Goal: Complete application form: Complete application form

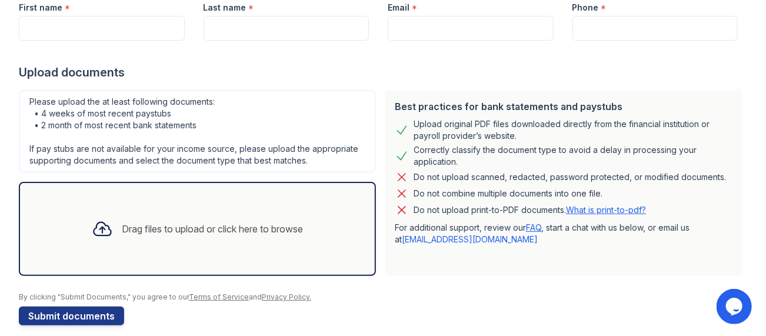
scroll to position [186, 0]
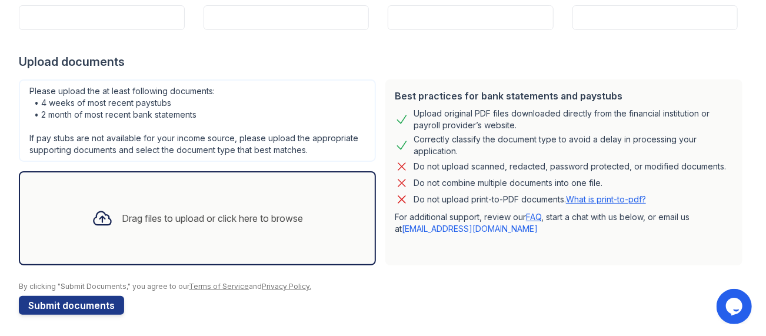
click at [152, 208] on div "Drag files to upload or click here to browse" at bounding box center [197, 218] width 231 height 40
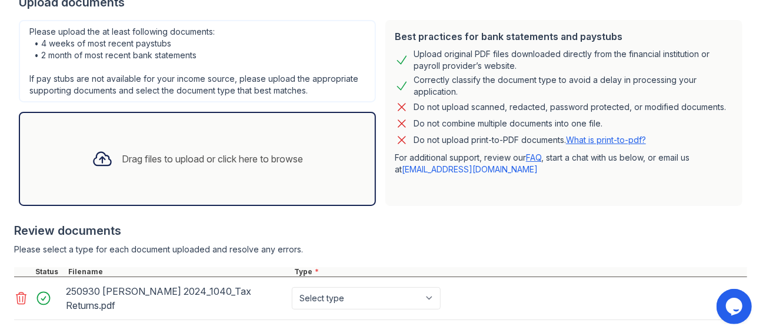
scroll to position [304, 0]
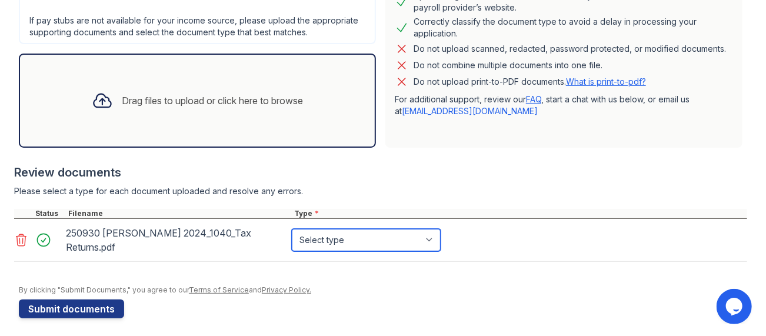
click at [349, 238] on select "Select type Paystub Bank Statement Offer Letter Tax Documents Benefit Award Let…" at bounding box center [366, 240] width 149 height 22
select select "tax_documents"
click at [292, 229] on select "Select type Paystub Bank Statement Offer Letter Tax Documents Benefit Award Let…" at bounding box center [366, 240] width 149 height 22
click at [178, 100] on div "Drag files to upload or click here to browse" at bounding box center [212, 101] width 181 height 14
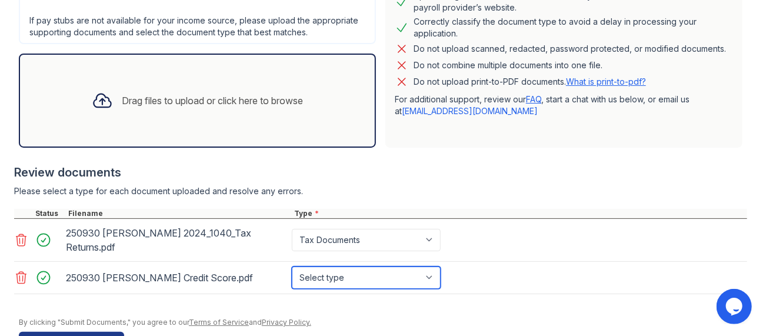
click at [355, 276] on select "Select type Paystub Bank Statement Offer Letter Tax Documents Benefit Award Let…" at bounding box center [366, 277] width 149 height 22
select select "other"
click at [292, 266] on select "Select type Paystub Bank Statement Offer Letter Tax Documents Benefit Award Let…" at bounding box center [366, 277] width 149 height 22
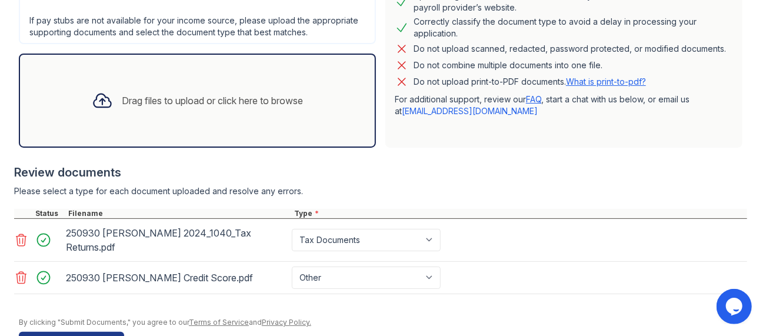
click at [211, 101] on div "Drag files to upload or click here to browse" at bounding box center [212, 101] width 181 height 14
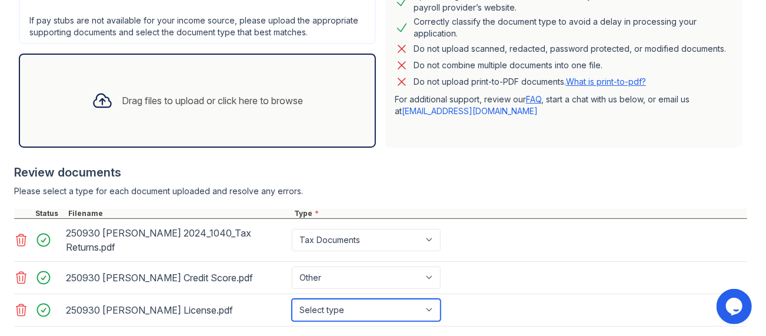
click at [426, 305] on select "Select type Paystub Bank Statement Offer Letter Tax Documents Benefit Award Let…" at bounding box center [366, 310] width 149 height 22
select select "other"
click at [292, 299] on select "Select type Paystub Bank Statement Offer Letter Tax Documents Benefit Award Let…" at bounding box center [366, 310] width 149 height 22
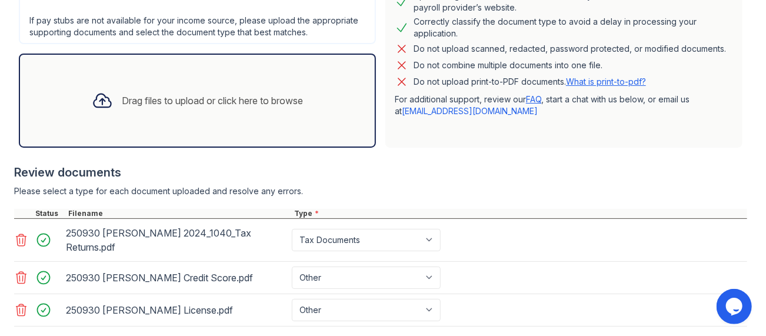
click at [220, 104] on div "Drag files to upload or click here to browse" at bounding box center [212, 101] width 181 height 14
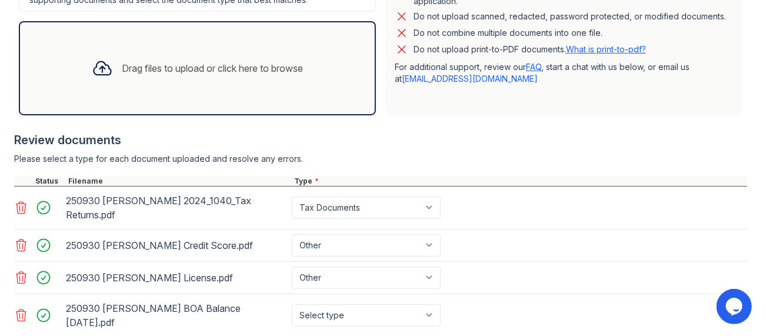
scroll to position [363, 0]
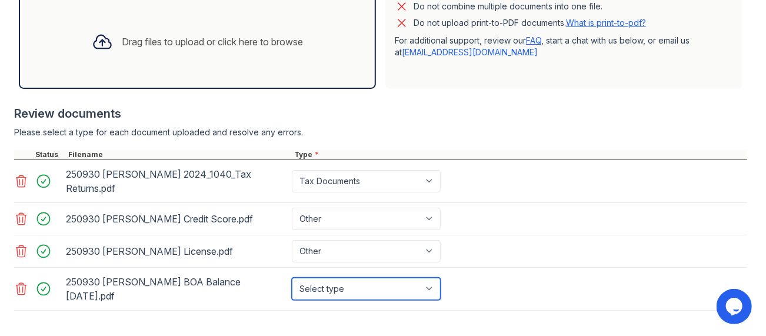
click at [429, 280] on select "Select type Paystub Bank Statement Offer Letter Tax Documents Benefit Award Let…" at bounding box center [366, 289] width 149 height 22
select select "bank_statement"
click at [292, 278] on select "Select type Paystub Bank Statement Offer Letter Tax Documents Benefit Award Let…" at bounding box center [366, 289] width 149 height 22
click at [206, 40] on div "Drag files to upload or click here to browse" at bounding box center [212, 42] width 181 height 14
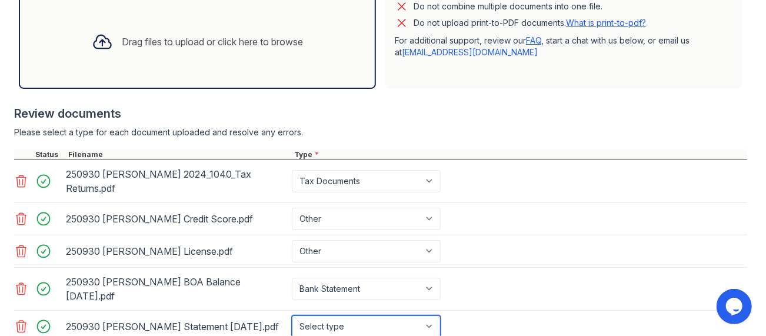
click at [378, 315] on select "Select type Paystub Bank Statement Offer Letter Tax Documents Benefit Award Let…" at bounding box center [366, 326] width 149 height 22
select select "bank_statement"
click at [292, 315] on select "Select type Paystub Bank Statement Offer Letter Tax Documents Benefit Award Let…" at bounding box center [366, 326] width 149 height 22
click at [177, 38] on div "Drag files to upload or click here to browse" at bounding box center [212, 42] width 181 height 14
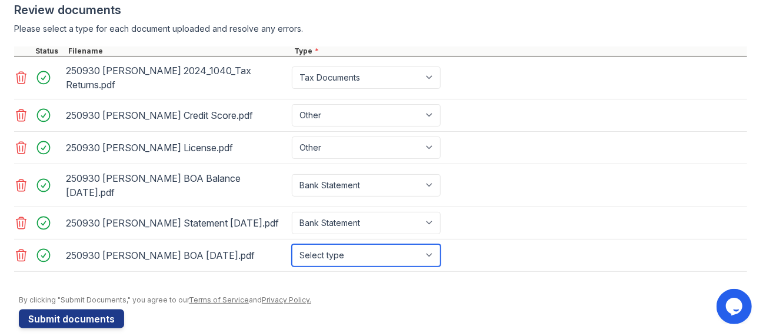
click at [431, 244] on select "Select type Paystub Bank Statement Offer Letter Tax Documents Benefit Award Let…" at bounding box center [366, 255] width 149 height 22
select select "bank_statement"
click at [292, 244] on select "Select type Paystub Bank Statement Offer Letter Tax Documents Benefit Award Let…" at bounding box center [366, 255] width 149 height 22
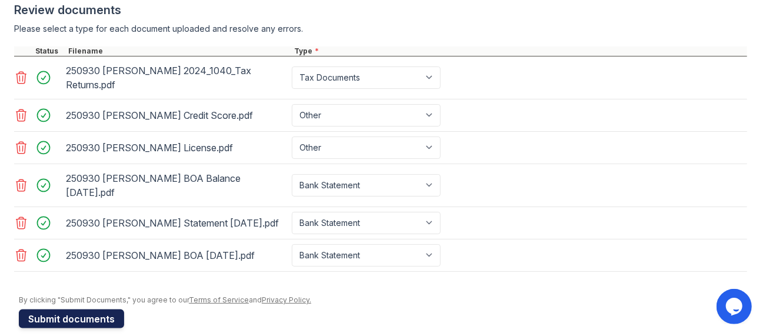
click at [102, 309] on button "Submit documents" at bounding box center [71, 318] width 105 height 19
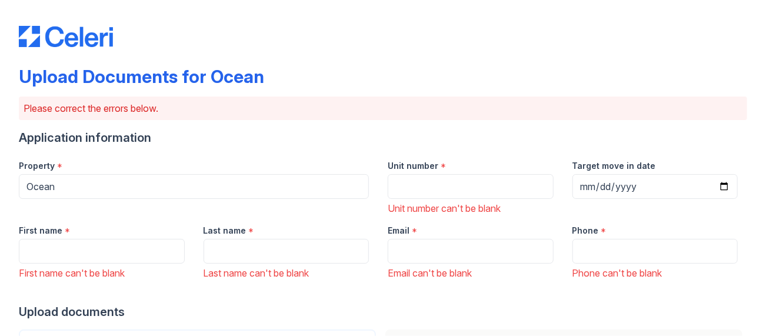
scroll to position [0, 0]
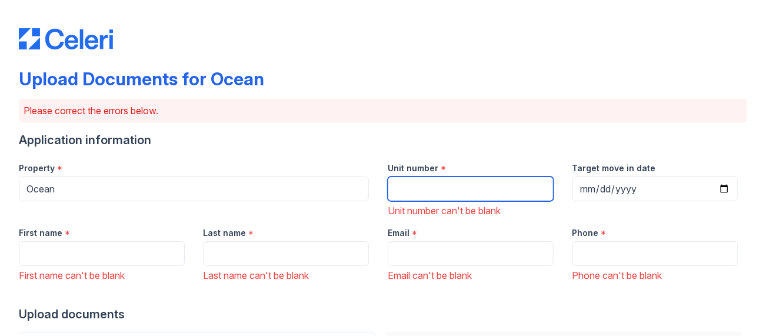
click at [422, 181] on input "Unit number" at bounding box center [471, 188] width 166 height 25
type input "1826"
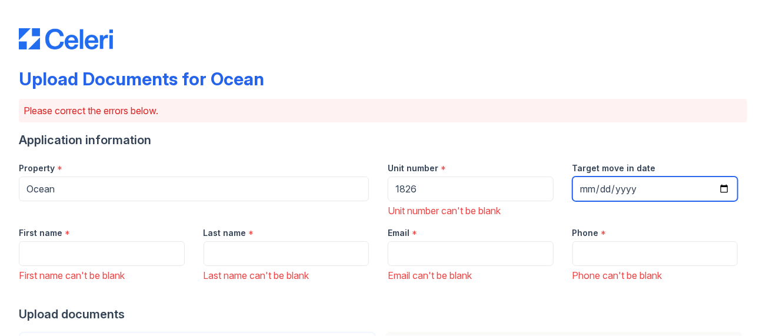
click at [584, 185] on input "Target move in date" at bounding box center [655, 188] width 166 height 25
click at [714, 191] on input "Target move in date" at bounding box center [655, 188] width 166 height 25
type input "[DATE]"
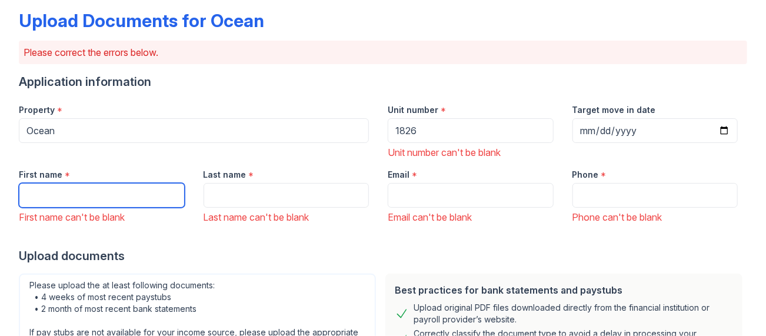
drag, startPoint x: 66, startPoint y: 196, endPoint x: 56, endPoint y: 189, distance: 12.2
click at [66, 196] on input "First name" at bounding box center [102, 195] width 166 height 25
type input "[PERSON_NAME]"
type input "[PERSON_NAME][EMAIL_ADDRESS][DOMAIN_NAME]"
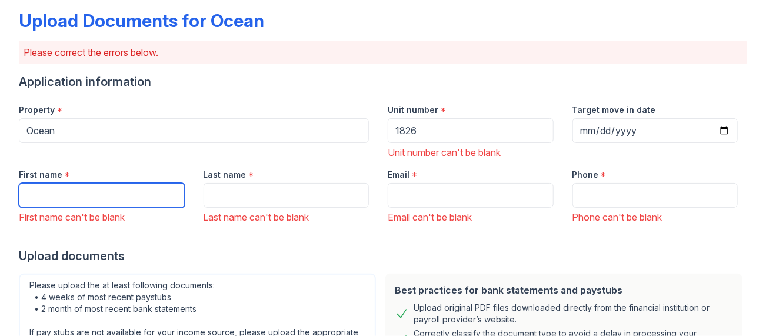
type input "5084942441"
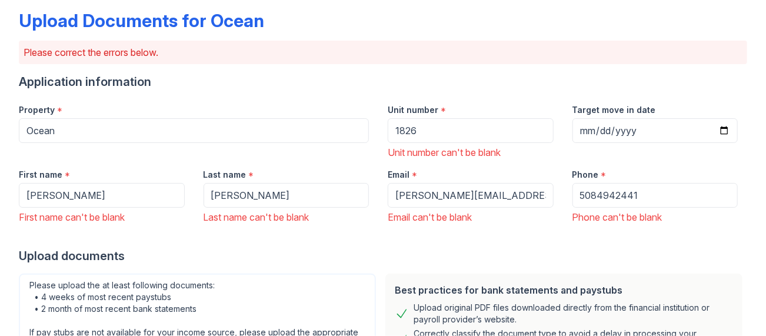
click at [282, 241] on div at bounding box center [383, 236] width 728 height 24
click at [78, 102] on div "Property *" at bounding box center [194, 107] width 350 height 24
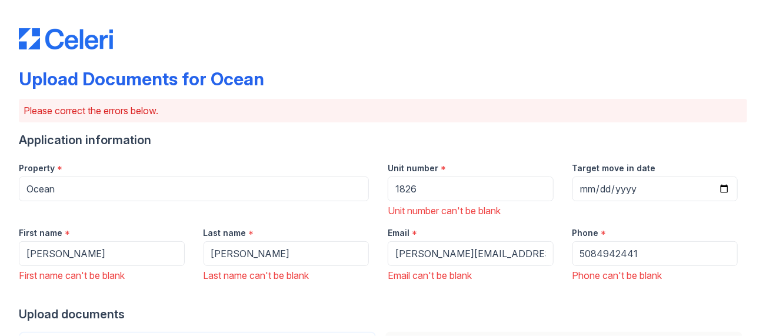
scroll to position [118, 0]
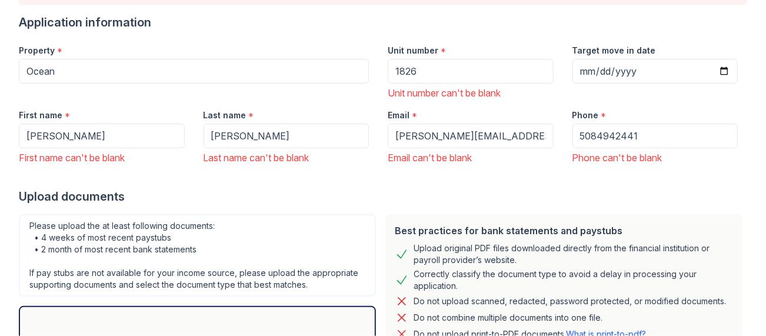
click at [353, 185] on div at bounding box center [383, 177] width 728 height 24
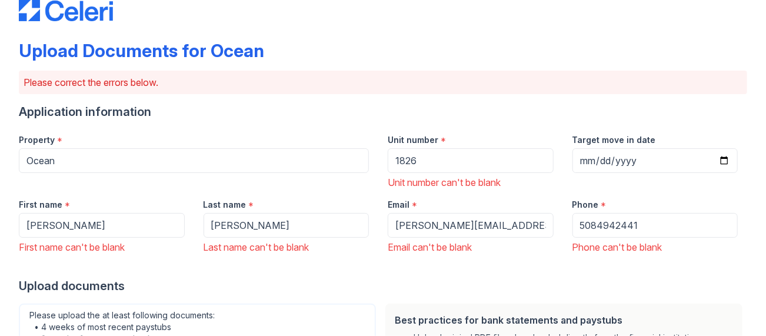
scroll to position [0, 0]
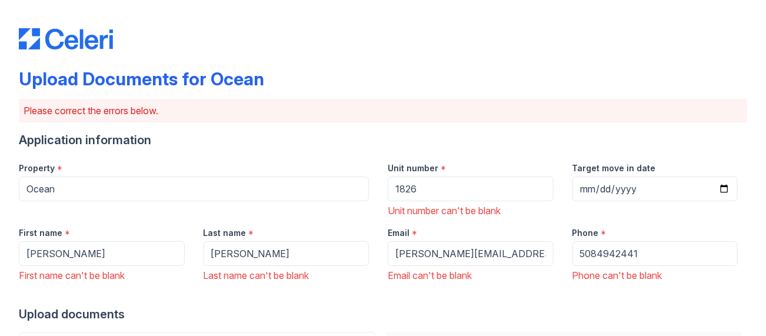
click at [73, 161] on div "Property *" at bounding box center [194, 165] width 350 height 24
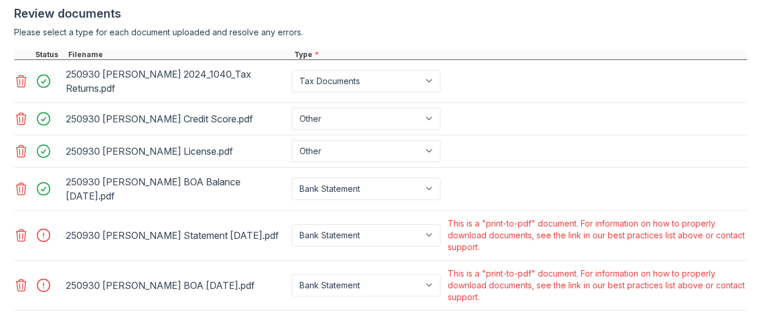
scroll to position [568, 0]
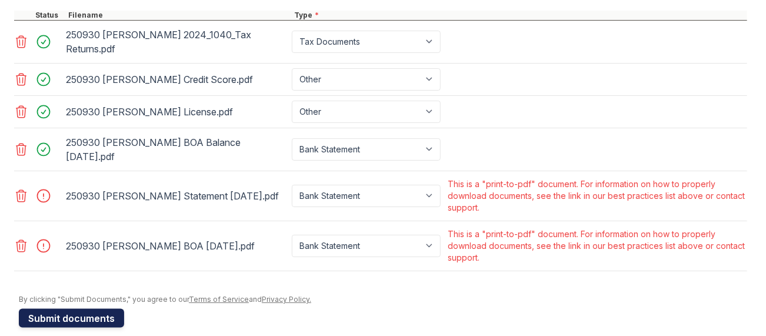
click at [74, 309] on button "Submit documents" at bounding box center [71, 318] width 105 height 19
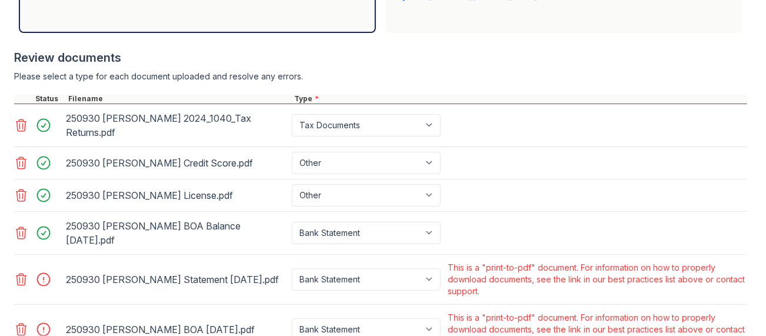
scroll to position [470, 0]
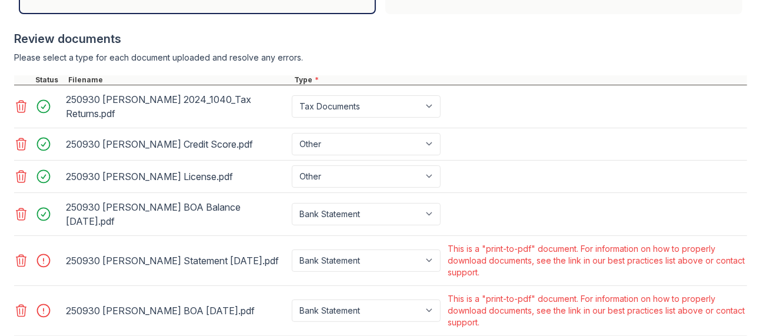
click at [562, 177] on div "250930 [PERSON_NAME] License.pdf Paystub Bank Statement Offer Letter Tax Docume…" at bounding box center [380, 177] width 733 height 32
click at [18, 253] on icon at bounding box center [21, 260] width 14 height 14
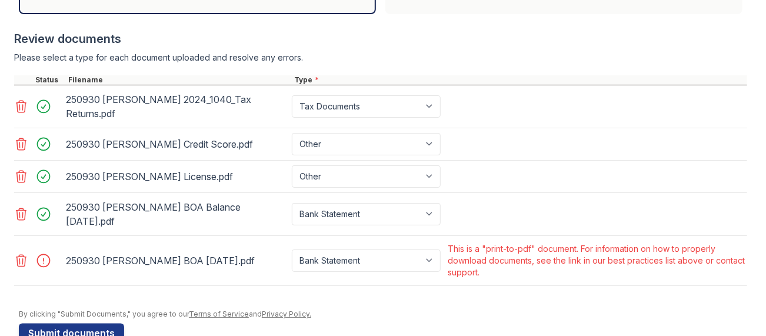
click at [18, 253] on icon at bounding box center [21, 260] width 14 height 14
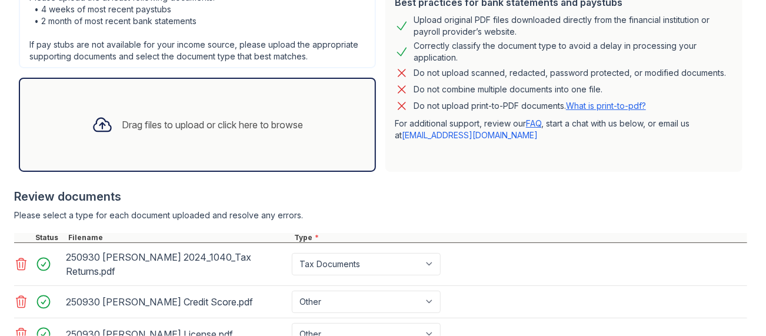
scroll to position [201, 0]
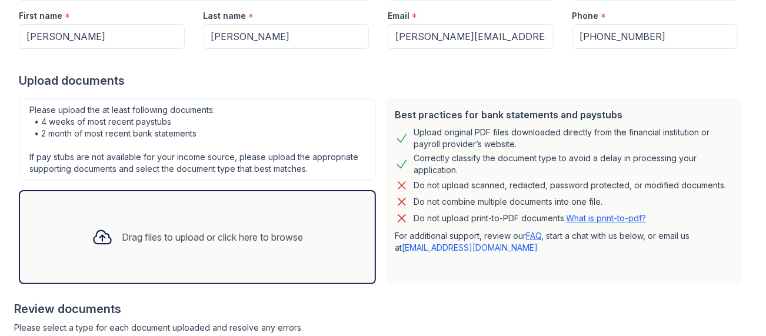
click at [162, 241] on div "Drag files to upload or click here to browse" at bounding box center [212, 237] width 181 height 14
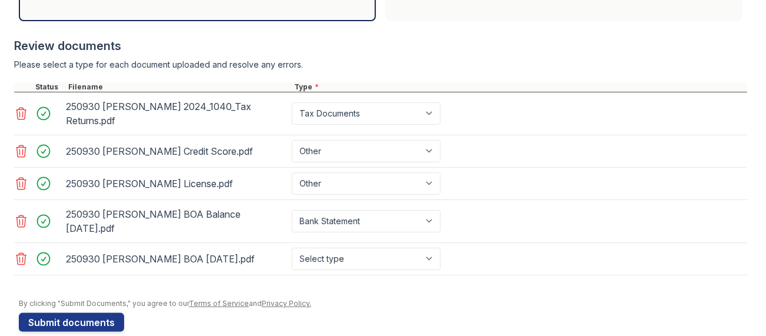
scroll to position [464, 0]
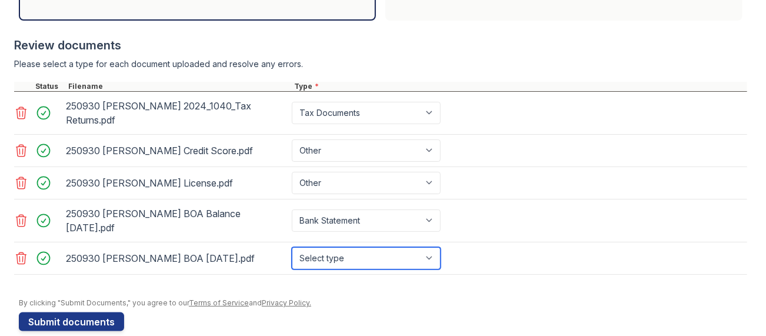
click at [433, 247] on select "Select type Paystub Bank Statement Offer Letter Tax Documents Benefit Award Let…" at bounding box center [366, 258] width 149 height 22
select select "bank_statement"
click at [292, 247] on select "Select type Paystub Bank Statement Offer Letter Tax Documents Benefit Award Let…" at bounding box center [366, 258] width 149 height 22
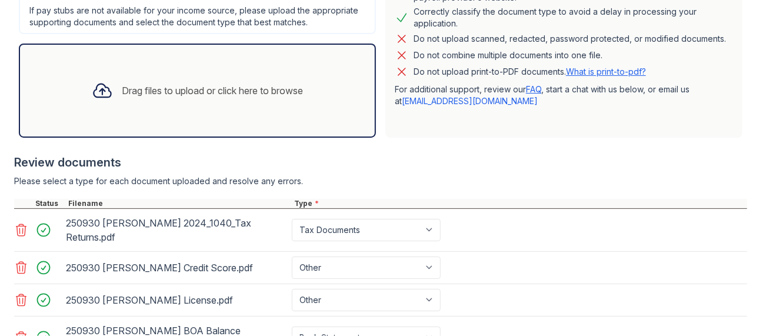
scroll to position [346, 0]
click at [178, 87] on div "Drag files to upload or click here to browse" at bounding box center [212, 91] width 181 height 14
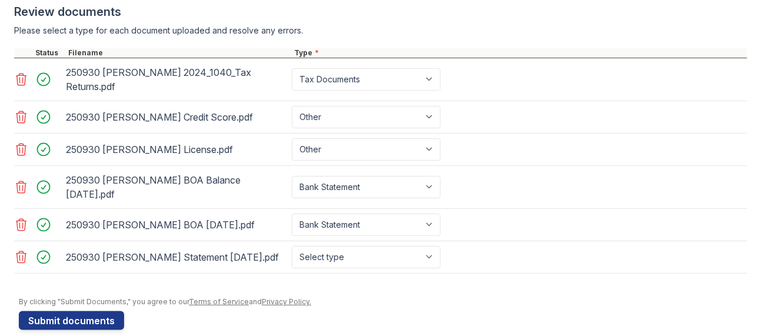
scroll to position [499, 0]
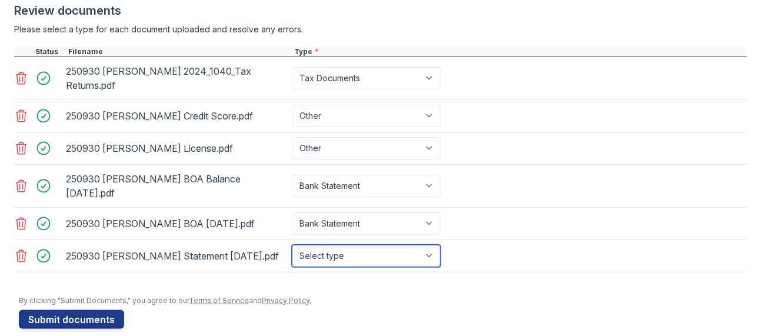
click at [432, 245] on select "Select type Paystub Bank Statement Offer Letter Tax Documents Benefit Award Let…" at bounding box center [366, 256] width 149 height 22
select select "bank_statement"
click at [292, 245] on select "Select type Paystub Bank Statement Offer Letter Tax Documents Benefit Award Let…" at bounding box center [366, 256] width 149 height 22
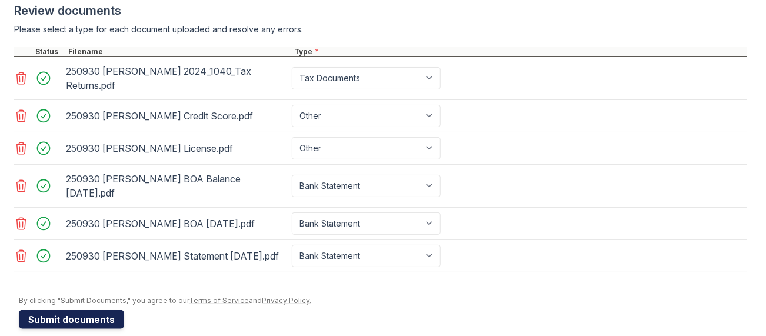
click at [71, 310] on button "Submit documents" at bounding box center [71, 319] width 105 height 19
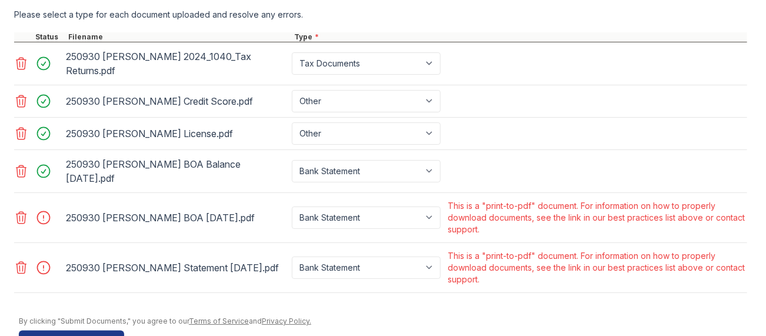
scroll to position [529, 0]
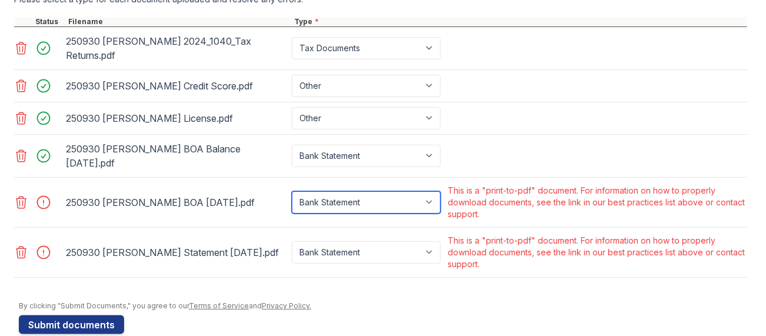
click at [434, 191] on select "Paystub Bank Statement Offer Letter Tax Documents Benefit Award Letter Investme…" at bounding box center [366, 202] width 149 height 22
select select "other"
click at [292, 191] on select "Paystub Bank Statement Offer Letter Tax Documents Benefit Award Letter Investme…" at bounding box center [366, 202] width 149 height 22
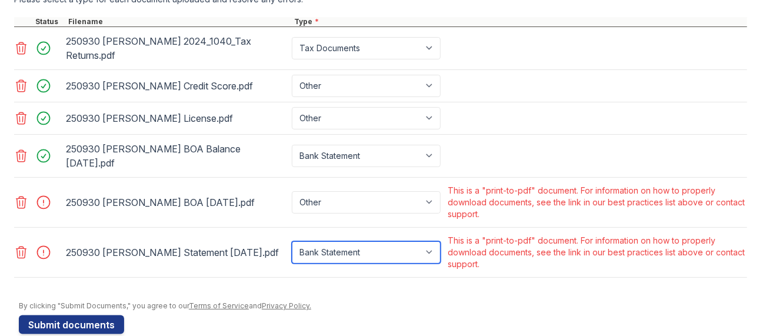
click at [429, 241] on select "Paystub Bank Statement Offer Letter Tax Documents Benefit Award Letter Investme…" at bounding box center [366, 252] width 149 height 22
select select "other"
click at [292, 241] on select "Paystub Bank Statement Offer Letter Tax Documents Benefit Award Letter Investme…" at bounding box center [366, 252] width 149 height 22
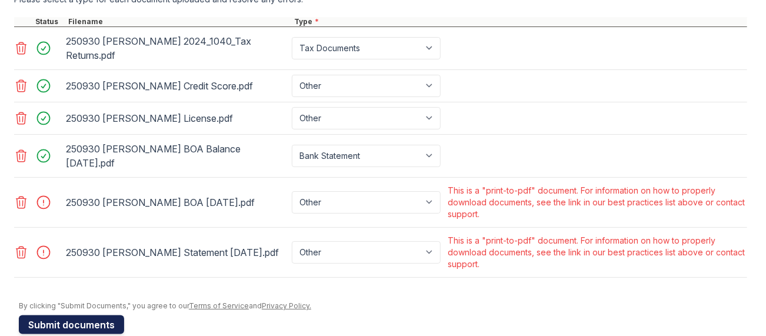
click at [52, 315] on button "Submit documents" at bounding box center [71, 324] width 105 height 19
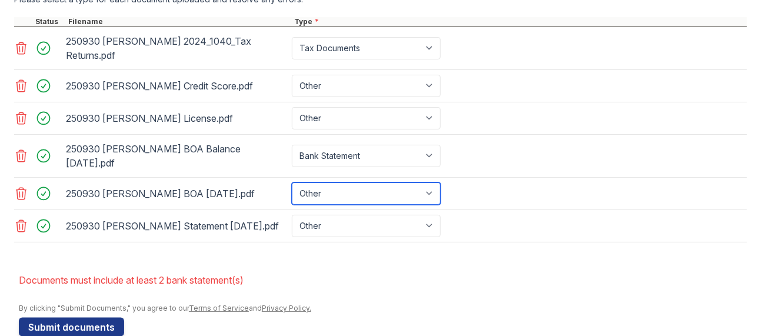
click at [430, 182] on select "Paystub Bank Statement Offer Letter Tax Documents Benefit Award Letter Investme…" at bounding box center [366, 193] width 149 height 22
select select "bank_statement"
click at [292, 182] on select "Paystub Bank Statement Offer Letter Tax Documents Benefit Award Letter Investme…" at bounding box center [366, 193] width 149 height 22
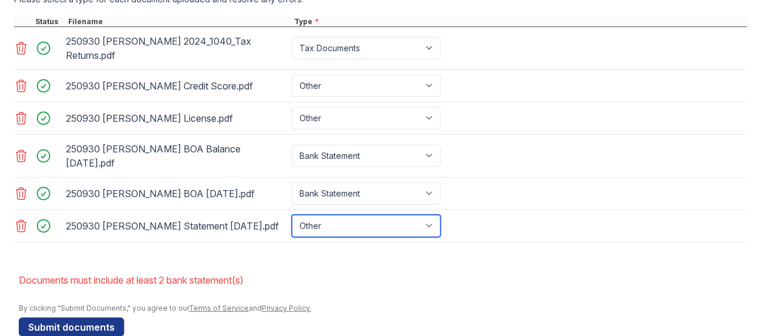
click at [432, 215] on select "Paystub Bank Statement Offer Letter Tax Documents Benefit Award Letter Investme…" at bounding box center [366, 226] width 149 height 22
select select "bank_statement"
click at [292, 215] on select "Paystub Bank Statement Offer Letter Tax Documents Benefit Award Letter Investme…" at bounding box center [366, 226] width 149 height 22
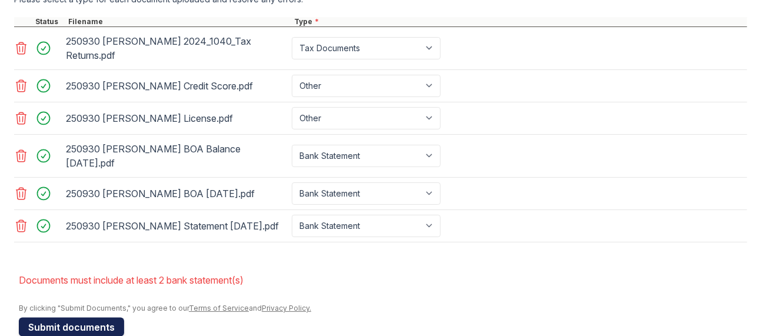
click at [83, 318] on button "Submit documents" at bounding box center [71, 327] width 105 height 19
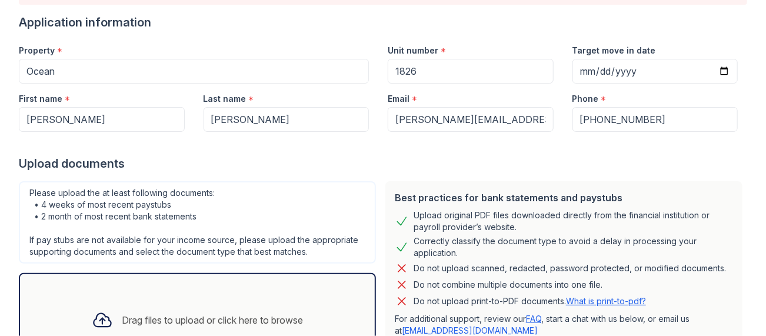
scroll to position [176, 0]
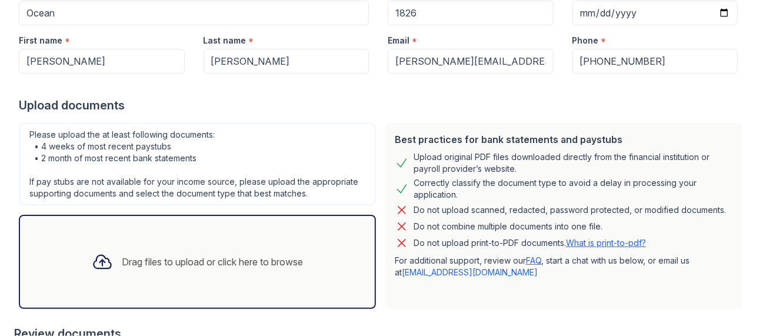
click at [579, 238] on link "What is print-to-pdf?" at bounding box center [606, 243] width 80 height 10
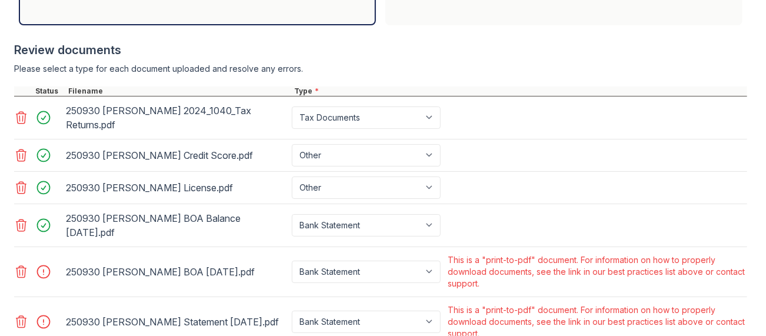
scroll to position [535, 0]
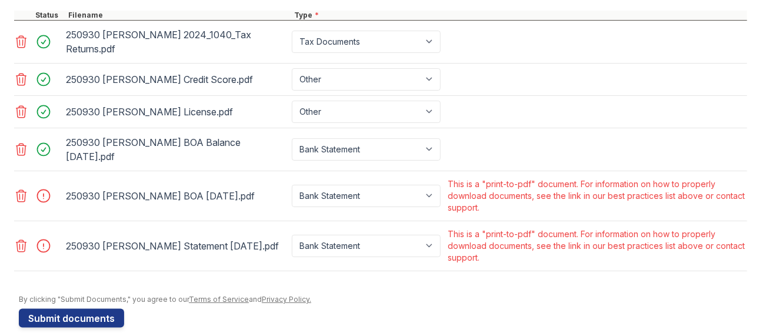
click at [23, 240] on icon at bounding box center [21, 246] width 10 height 12
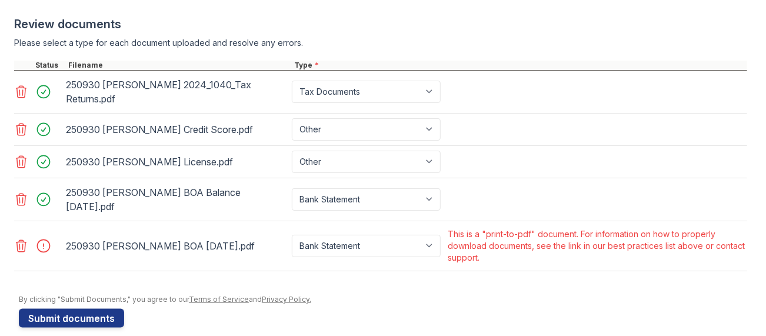
scroll to position [368, 0]
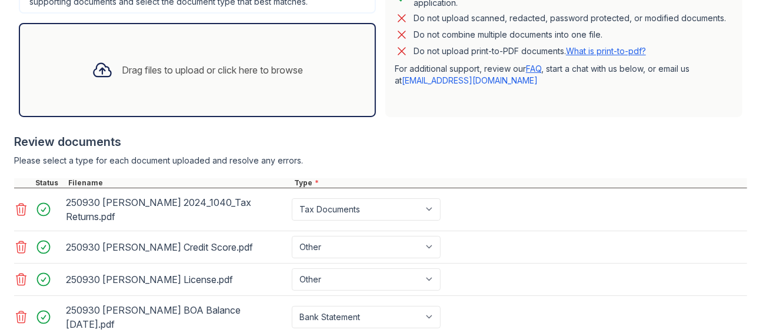
click at [159, 86] on div "Drag files to upload or click here to browse" at bounding box center [197, 70] width 357 height 94
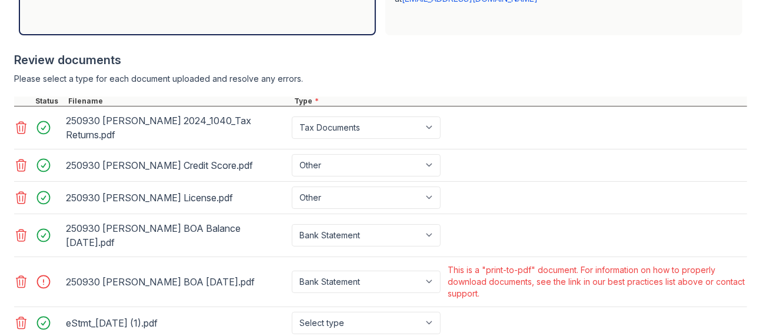
scroll to position [485, 0]
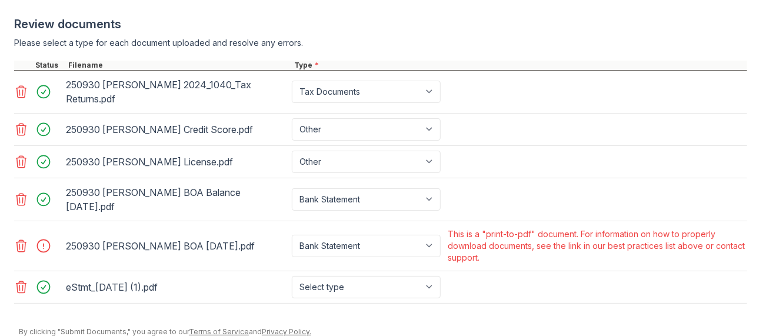
click at [18, 239] on icon at bounding box center [21, 246] width 14 height 14
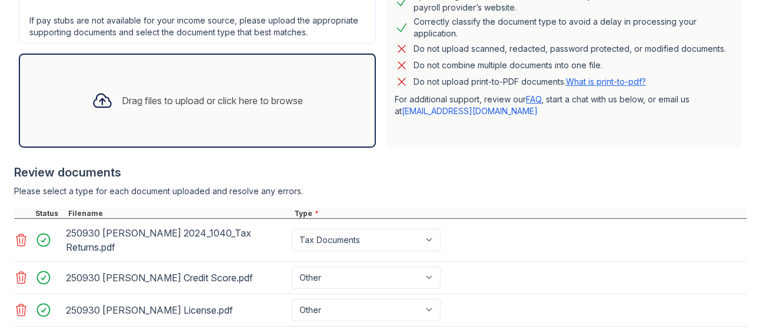
scroll to position [232, 0]
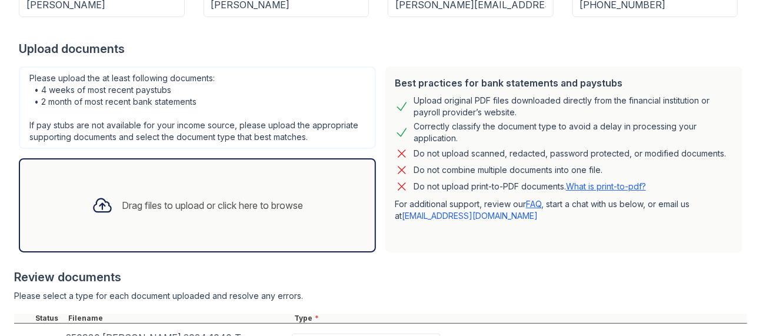
click at [149, 201] on div "Drag files to upload or click here to browse" at bounding box center [212, 205] width 181 height 14
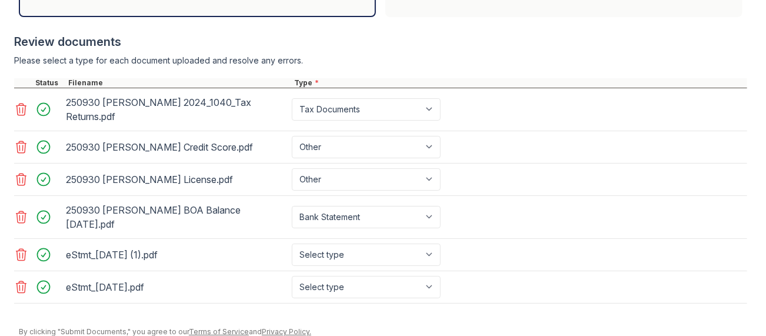
scroll to position [499, 0]
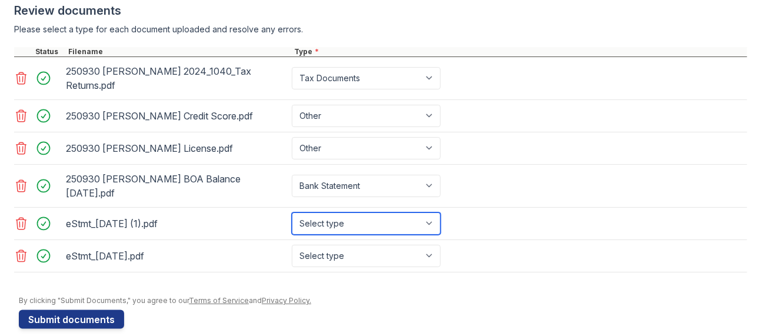
click at [358, 212] on select "Select type Paystub Bank Statement Offer Letter Tax Documents Benefit Award Let…" at bounding box center [366, 223] width 149 height 22
select select "bank_statement"
click at [292, 212] on select "Select type Paystub Bank Statement Offer Letter Tax Documents Benefit Award Let…" at bounding box center [366, 223] width 149 height 22
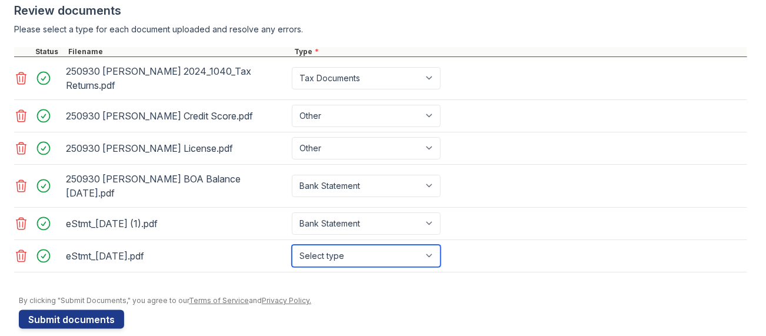
click at [322, 245] on select "Select type Paystub Bank Statement Offer Letter Tax Documents Benefit Award Let…" at bounding box center [366, 256] width 149 height 22
select select "bank_statement"
click at [292, 245] on select "Select type Paystub Bank Statement Offer Letter Tax Documents Benefit Award Let…" at bounding box center [366, 256] width 149 height 22
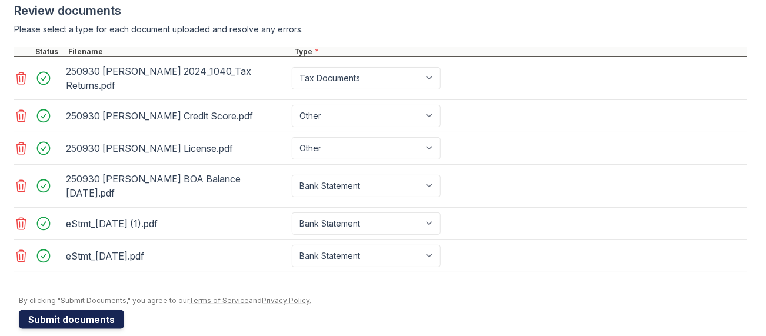
click at [75, 310] on button "Submit documents" at bounding box center [71, 319] width 105 height 19
